Goal: Task Accomplishment & Management: Manage account settings

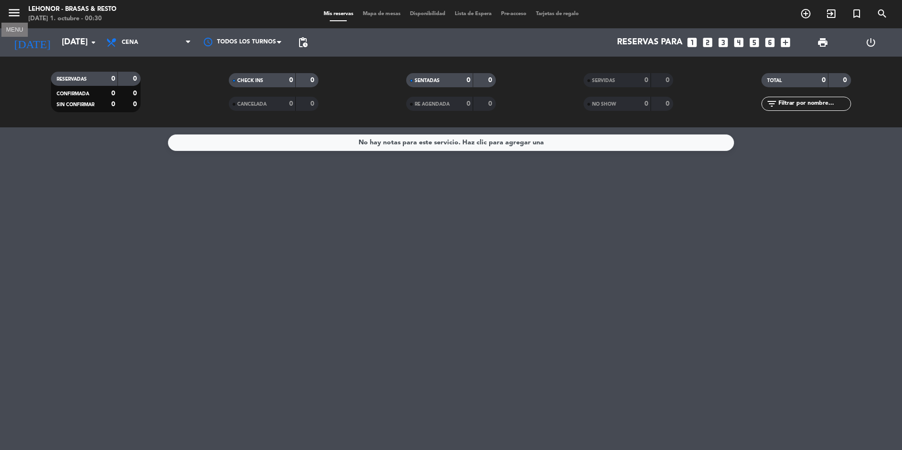
click at [11, 8] on icon "menu" at bounding box center [14, 13] width 14 height 14
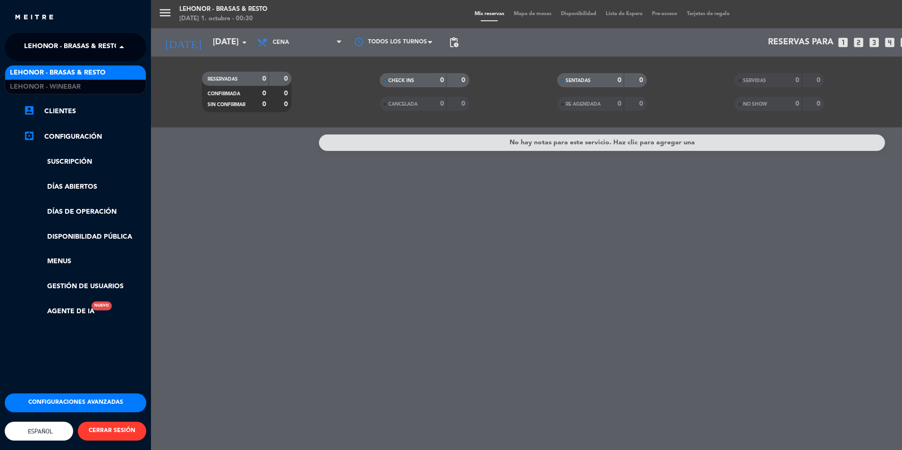
click at [96, 43] on span "Lehonor - Brasas & Resto" at bounding box center [72, 47] width 96 height 20
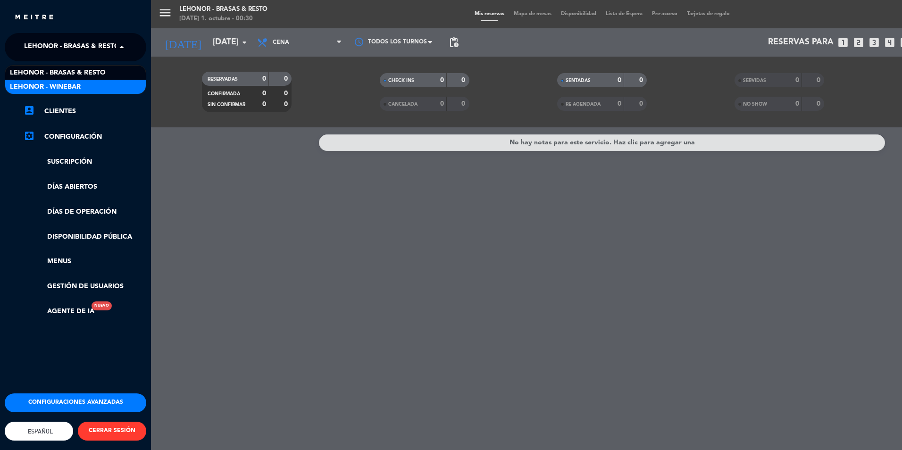
click at [87, 85] on div "Lehonor - Winebar" at bounding box center [75, 87] width 141 height 14
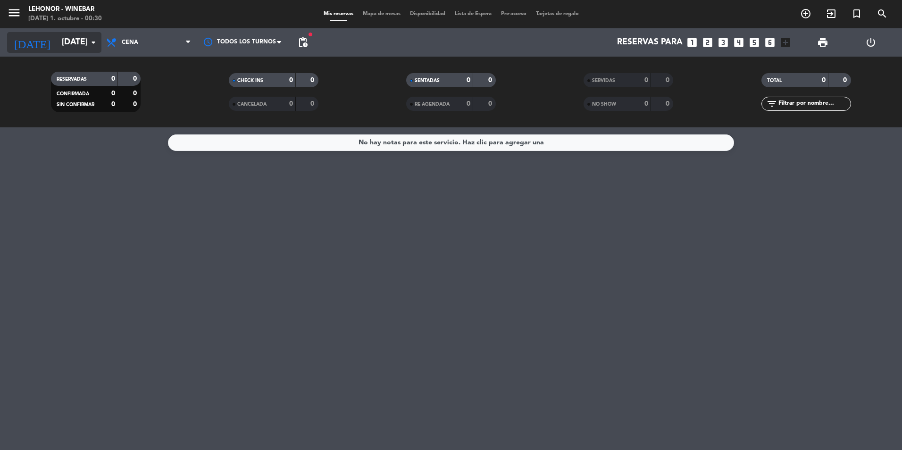
click at [74, 49] on input "[DATE]" at bounding box center [111, 42] width 109 height 19
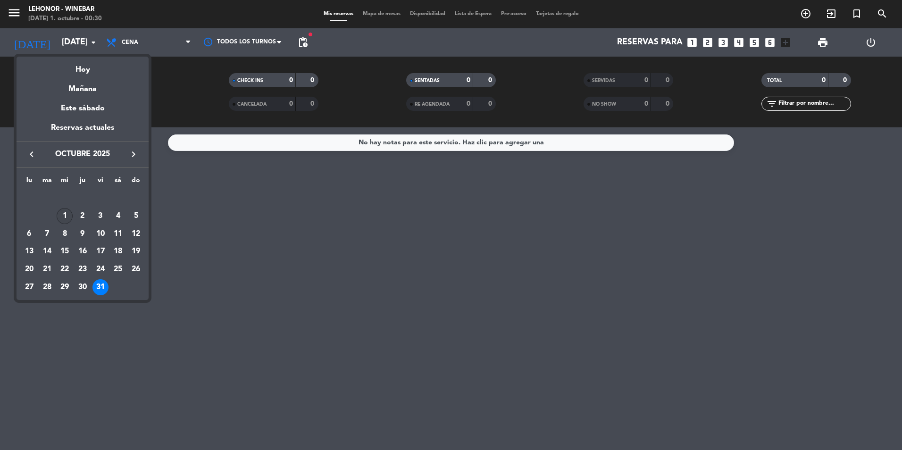
click at [62, 209] on div "1" at bounding box center [65, 216] width 16 height 16
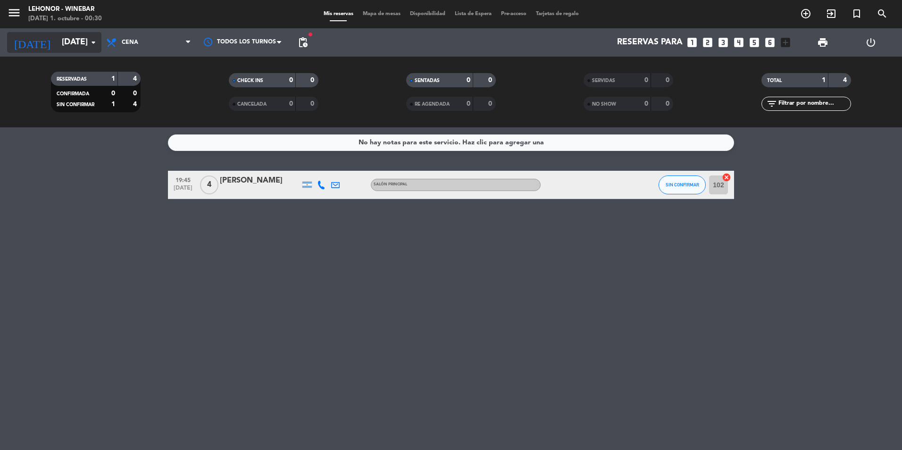
click at [90, 49] on input "[DATE]" at bounding box center [111, 42] width 109 height 19
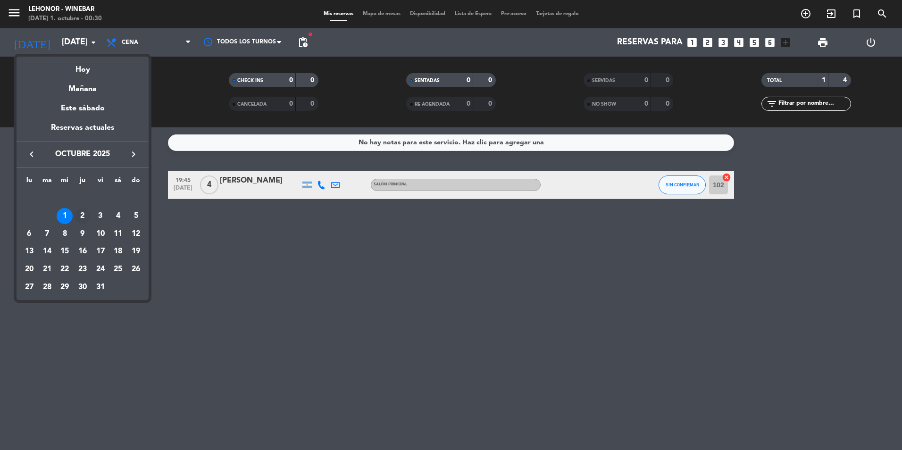
click at [88, 214] on div "2" at bounding box center [83, 216] width 16 height 16
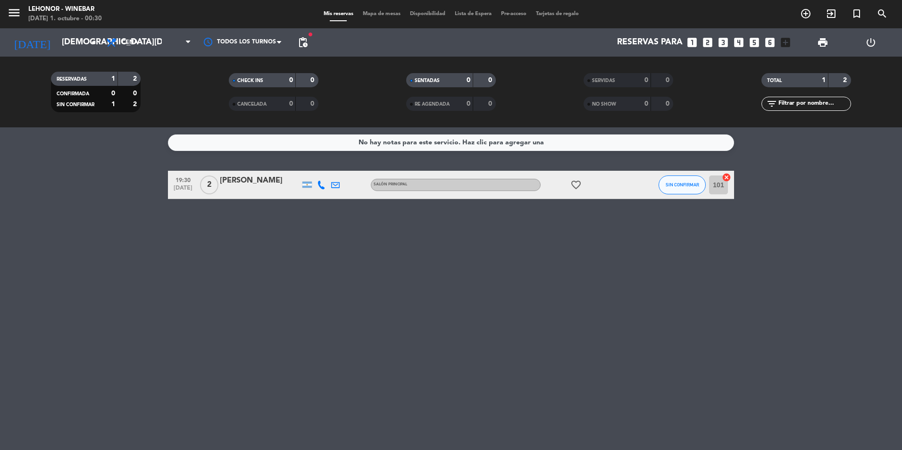
click at [578, 186] on icon "favorite_border" at bounding box center [575, 184] width 11 height 11
click at [80, 45] on input "[DEMOGRAPHIC_DATA][DATE]" at bounding box center [111, 42] width 109 height 19
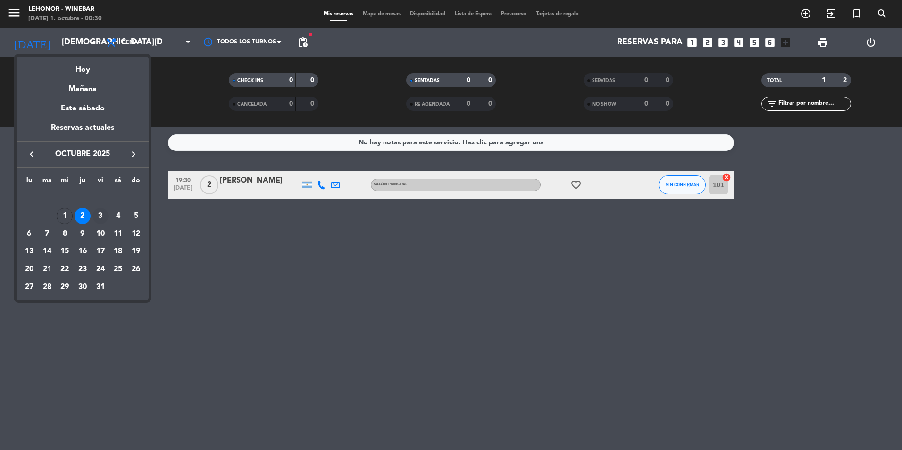
click at [96, 214] on div "3" at bounding box center [100, 216] width 16 height 16
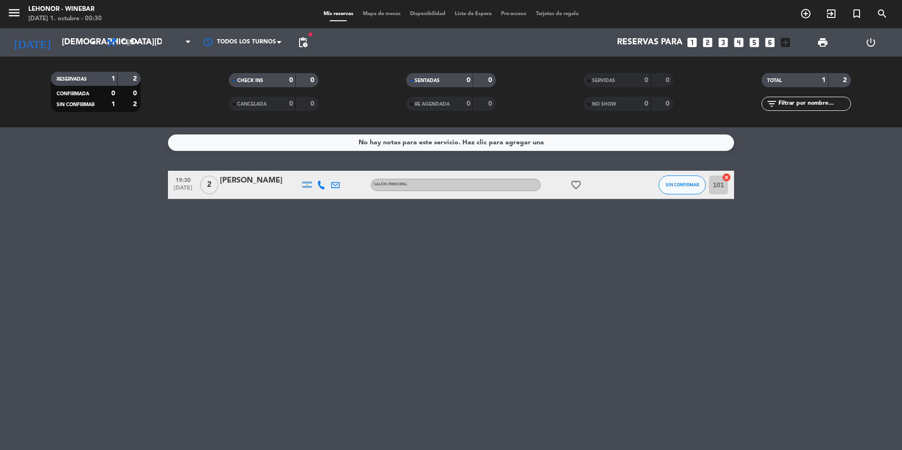
type input "[DATE]"
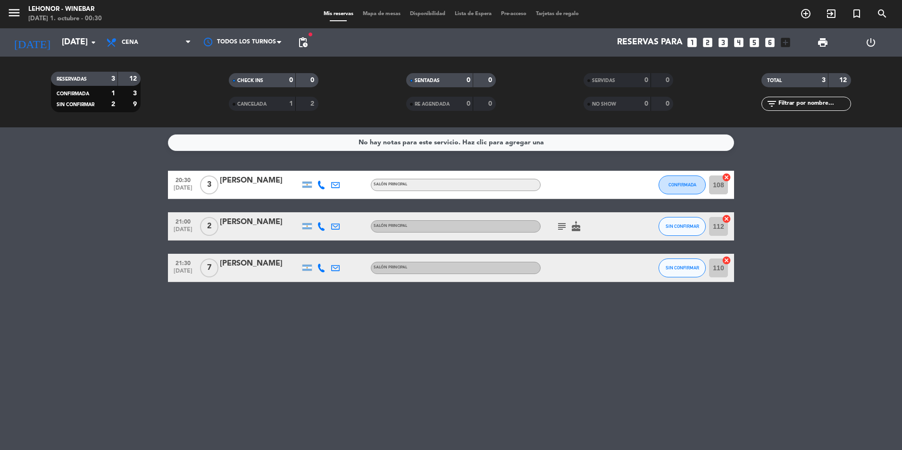
click at [565, 222] on icon "subject" at bounding box center [561, 226] width 11 height 11
click at [377, 15] on span "Mapa de mesas" at bounding box center [381, 13] width 47 height 5
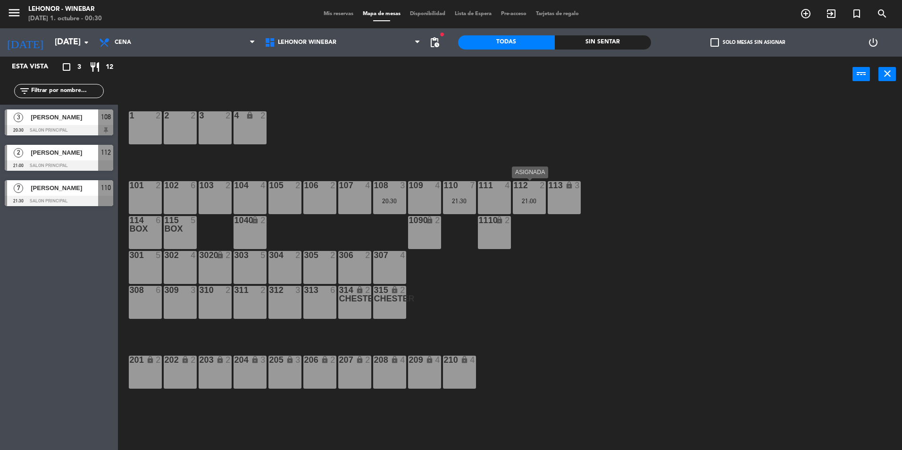
click at [522, 203] on div "21:00" at bounding box center [529, 201] width 33 height 7
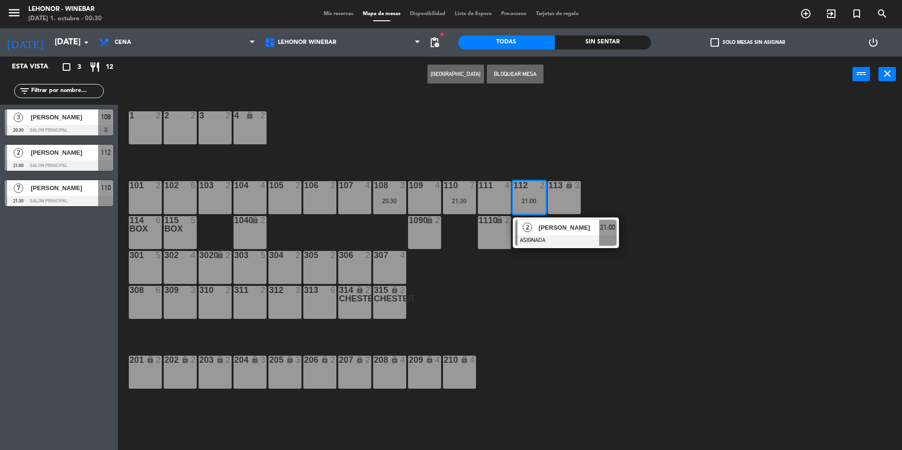
click at [330, 201] on div "106 2" at bounding box center [319, 197] width 33 height 33
click at [440, 72] on button "Mover" at bounding box center [426, 74] width 57 height 19
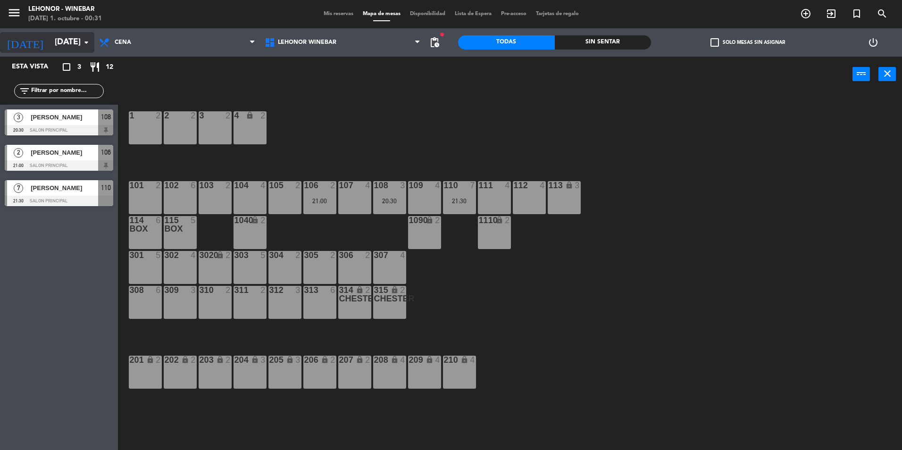
click at [78, 42] on input "[DATE]" at bounding box center [104, 42] width 109 height 19
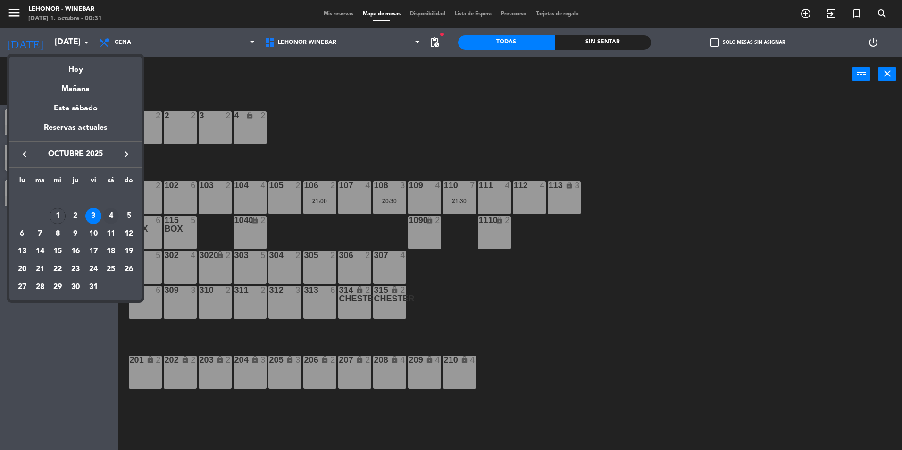
click at [109, 211] on div "4" at bounding box center [111, 216] width 16 height 16
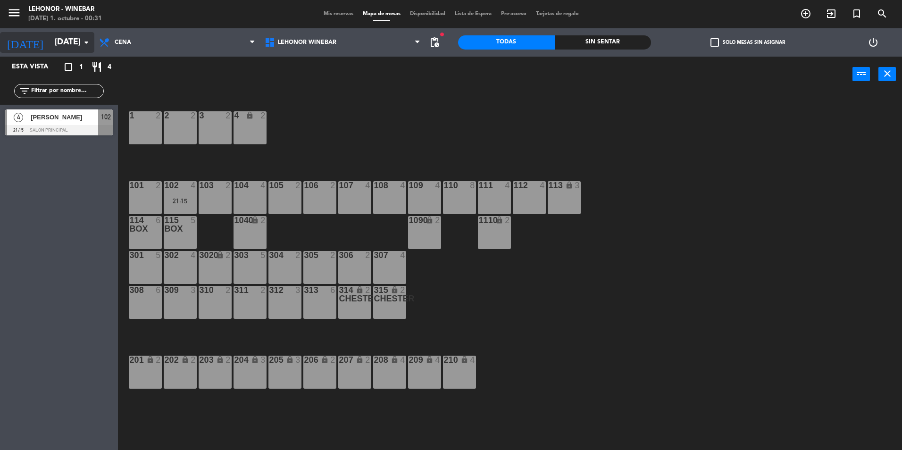
click at [72, 44] on input "[DATE]" at bounding box center [104, 42] width 109 height 19
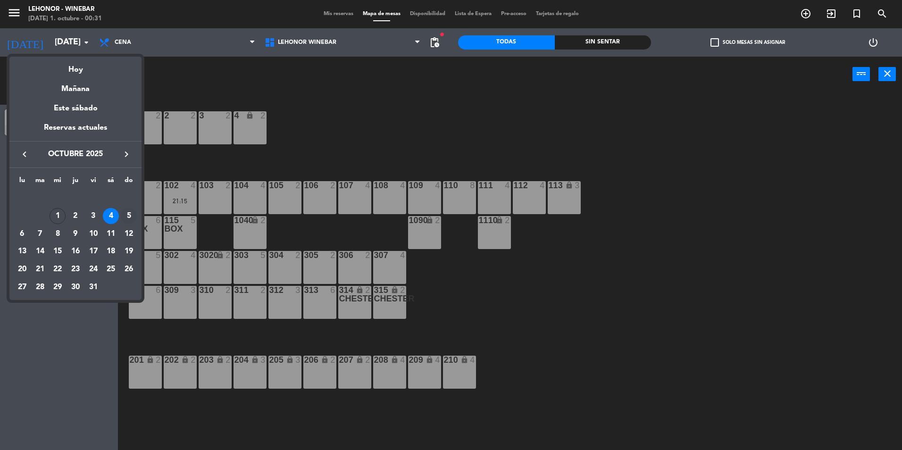
click at [133, 214] on div "5" at bounding box center [129, 216] width 16 height 16
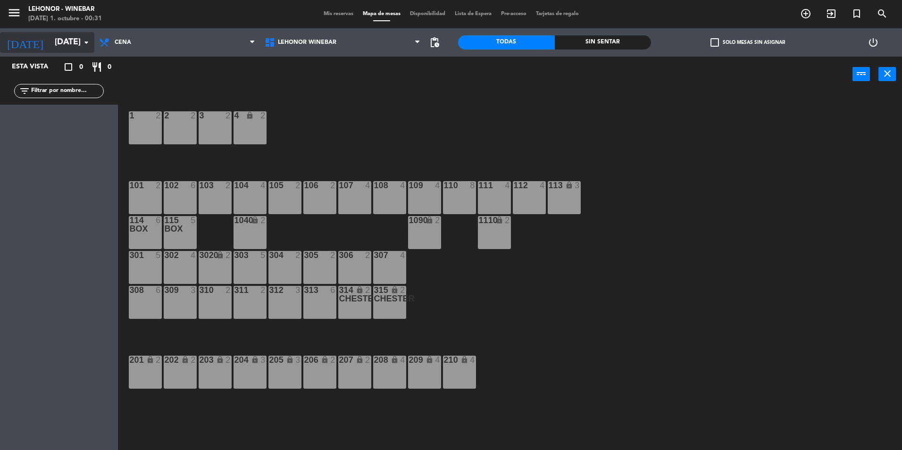
click at [66, 41] on input "[DATE]" at bounding box center [104, 42] width 109 height 19
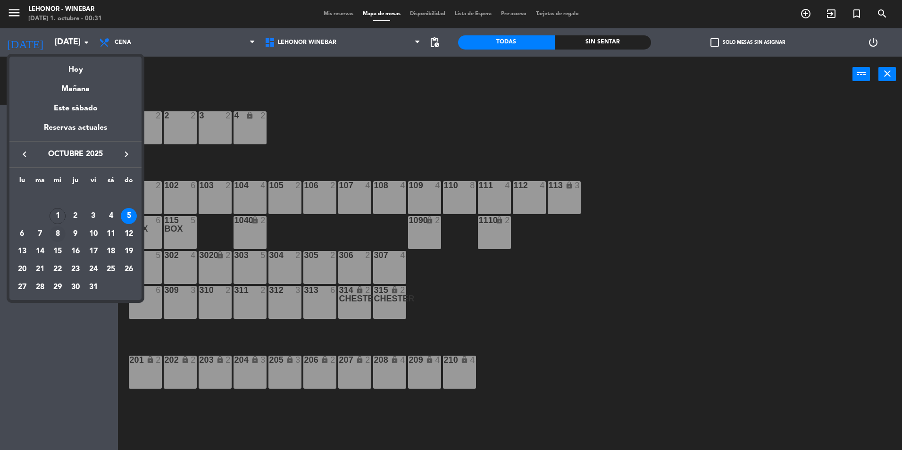
click at [59, 234] on div "8" at bounding box center [58, 234] width 16 height 16
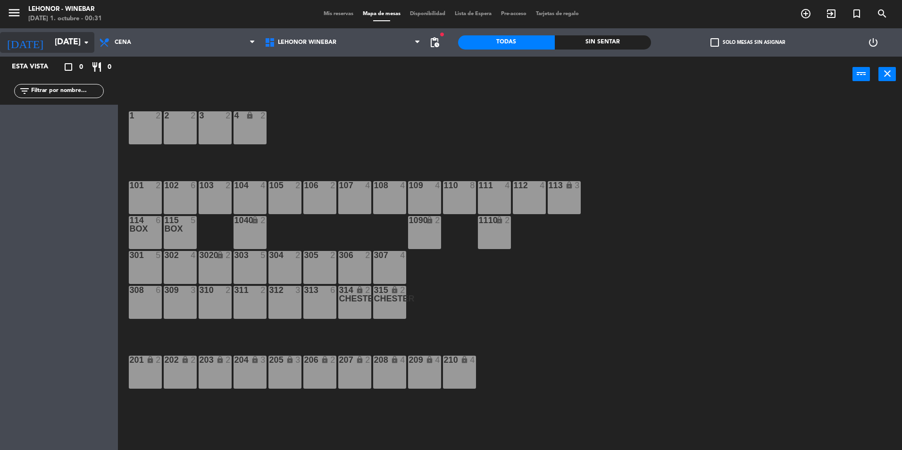
click at [80, 49] on input "[DATE]" at bounding box center [104, 42] width 109 height 19
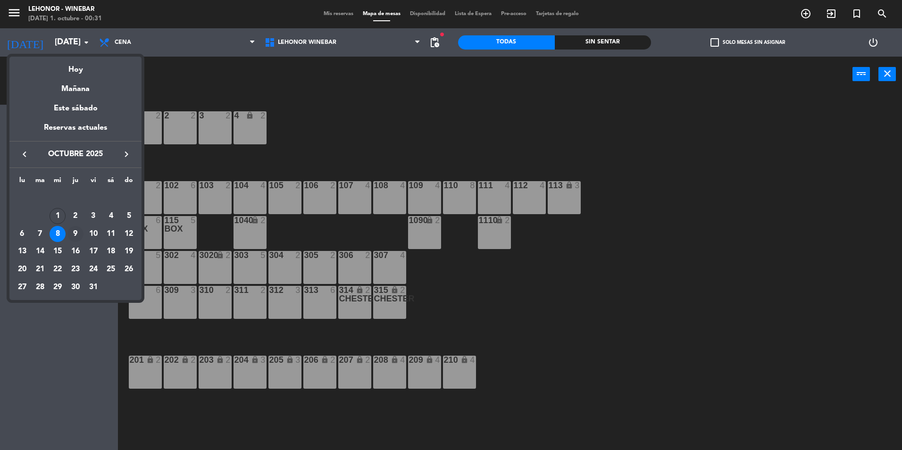
click at [78, 234] on div "9" at bounding box center [75, 234] width 16 height 16
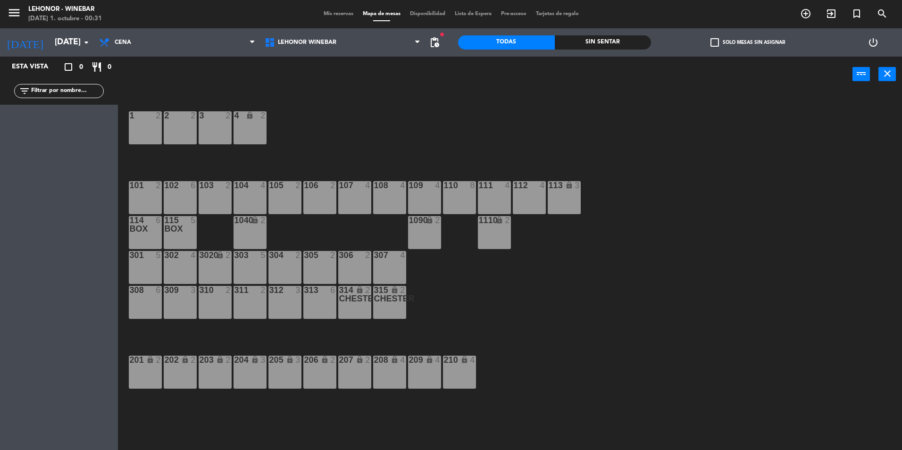
type input "[DEMOGRAPHIC_DATA][DATE]"
